Goal: Check status: Check status

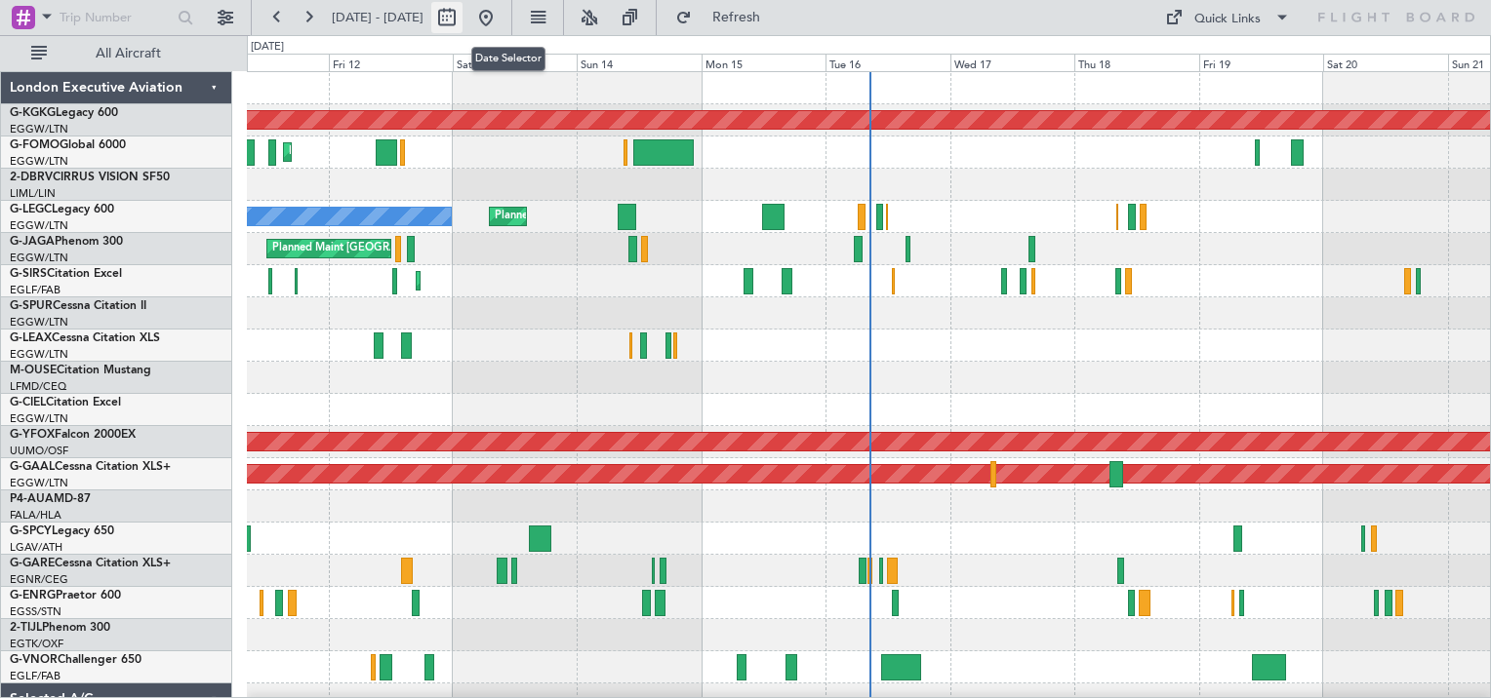
click at [462, 17] on button at bounding box center [446, 17] width 31 height 31
select select "9"
select select "2025"
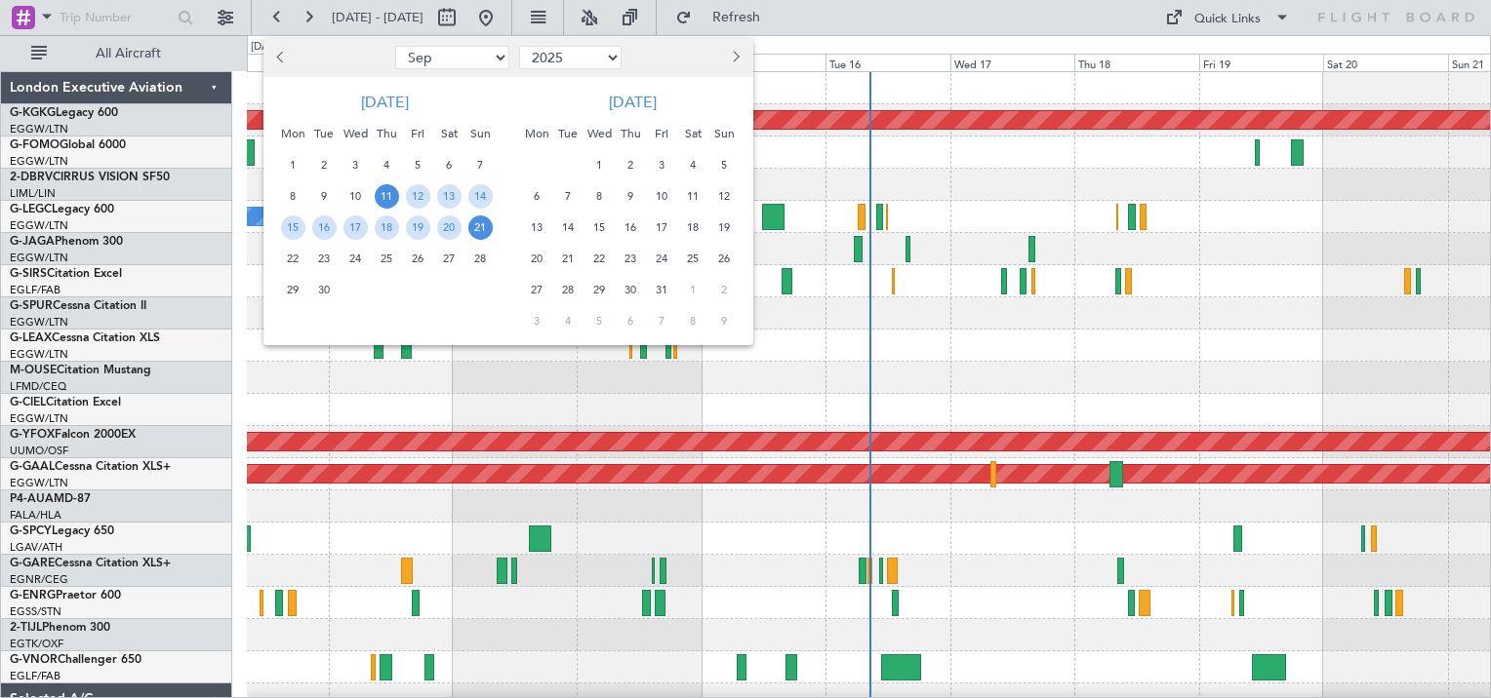
click at [285, 58] on span "Previous month" at bounding box center [283, 57] width 12 height 12
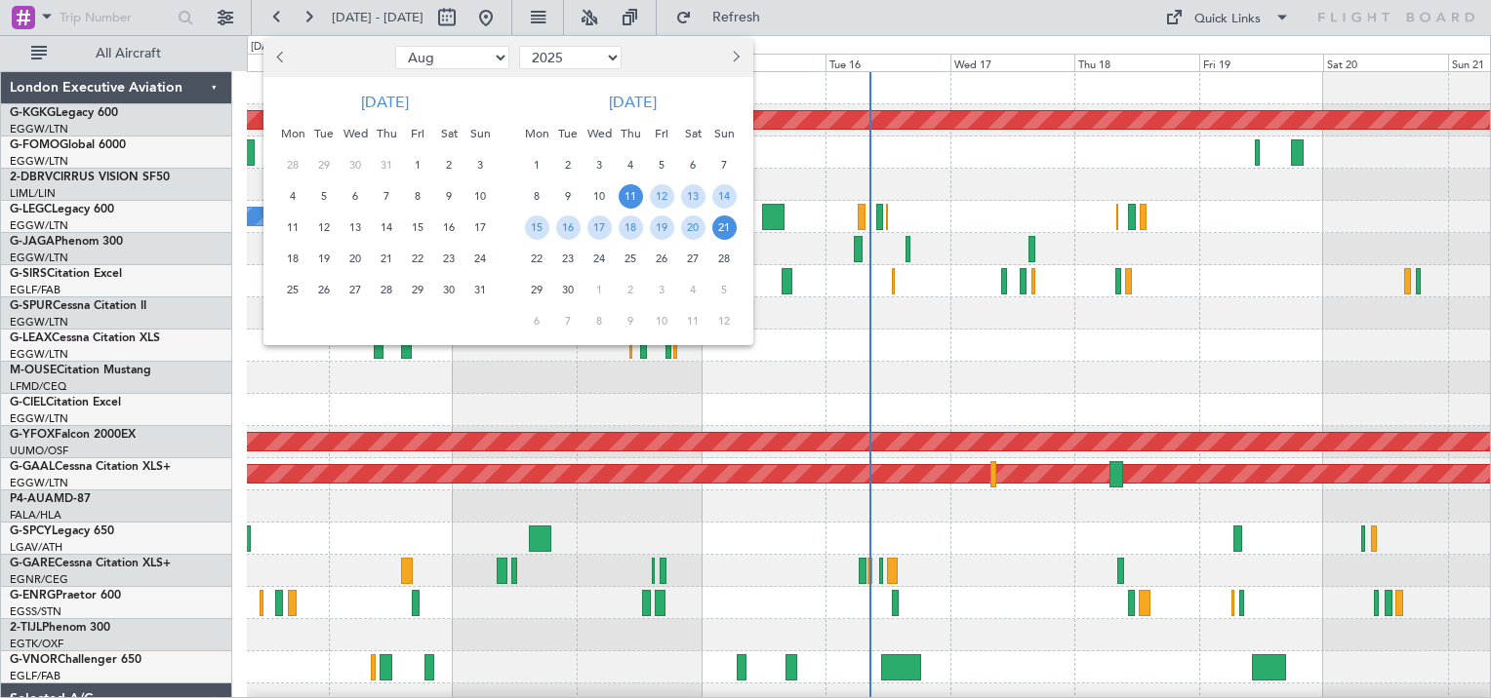
click at [285, 58] on span "Previous month" at bounding box center [283, 57] width 12 height 12
select select "6"
click at [391, 228] on span "12" at bounding box center [387, 228] width 24 height 24
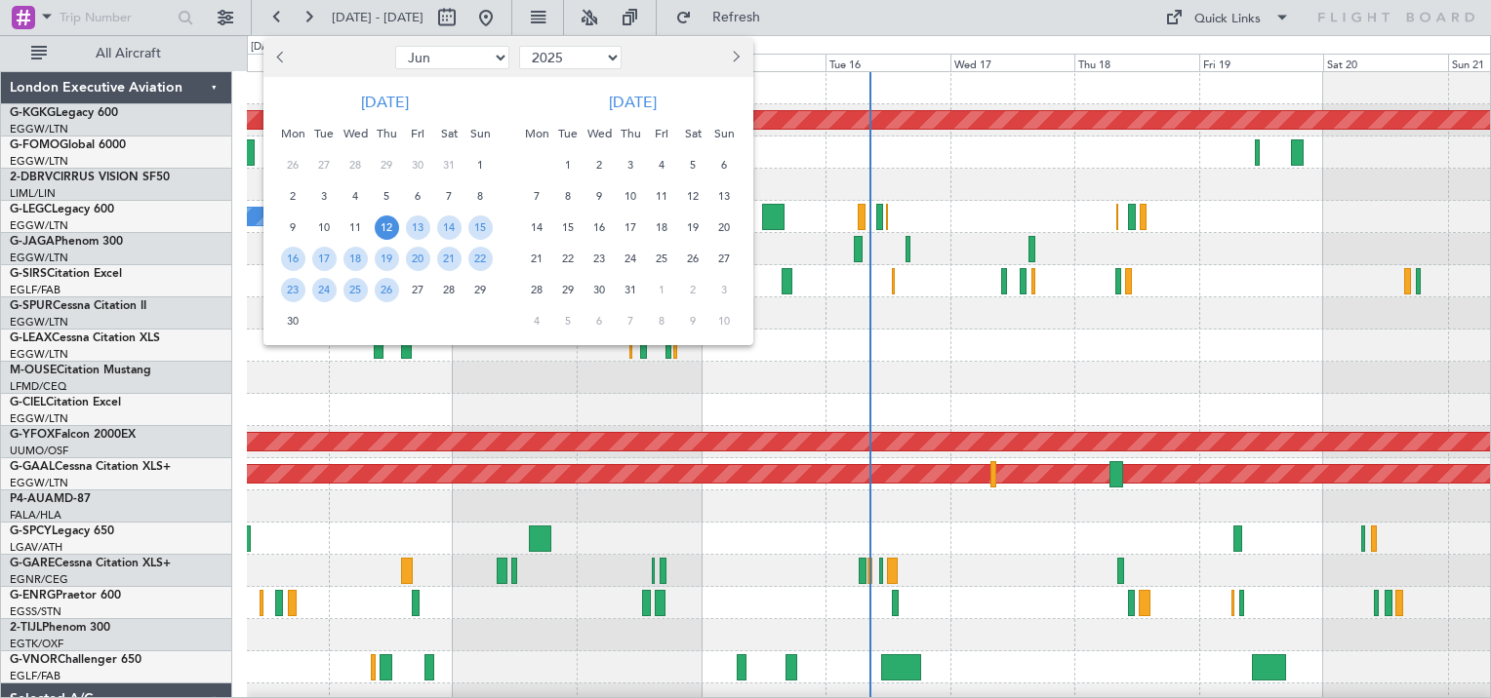
click at [391, 228] on span "12" at bounding box center [387, 228] width 24 height 24
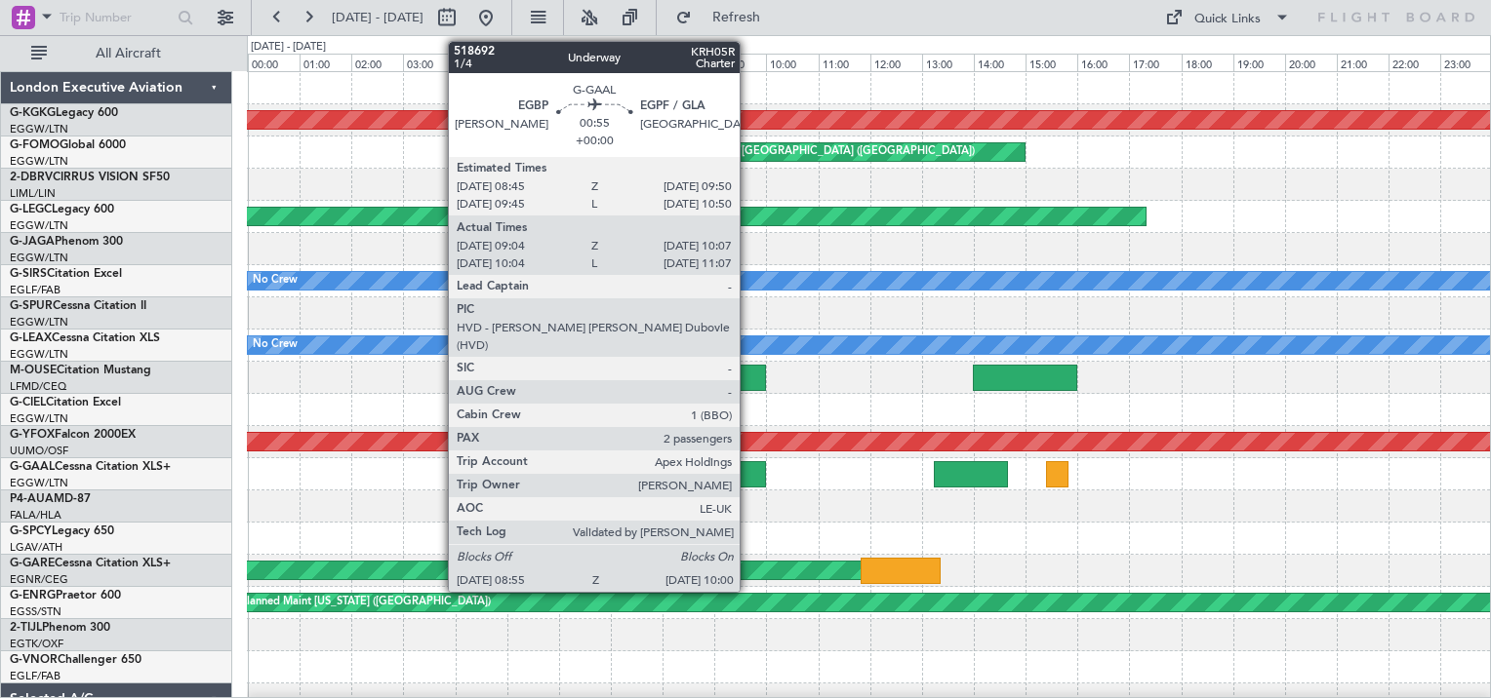
click at [748, 471] on div at bounding box center [737, 474] width 57 height 26
